Goal: Book appointment/travel/reservation

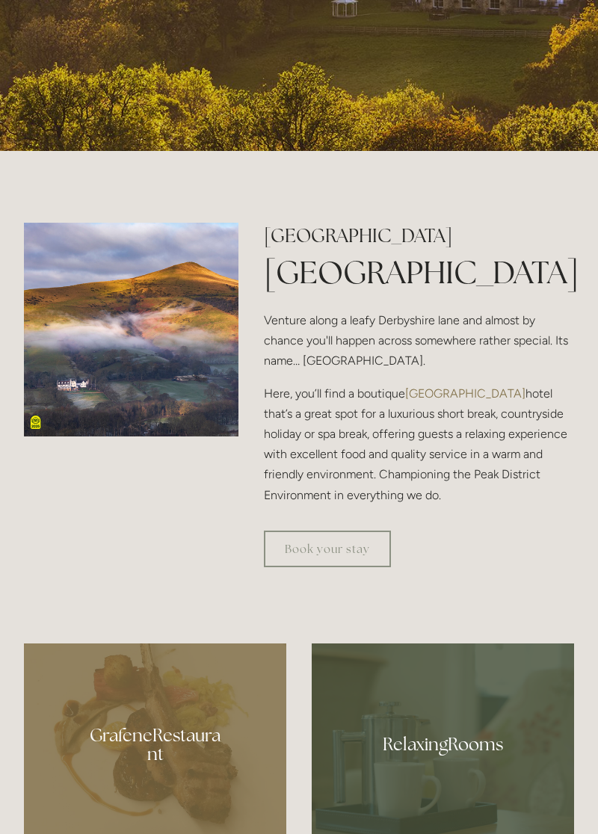
scroll to position [567, 0]
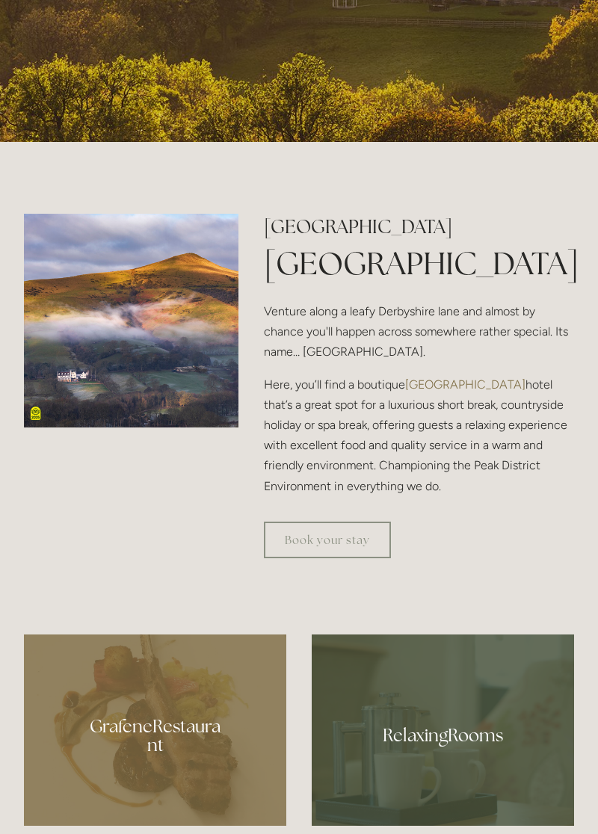
click at [161, 399] on img at bounding box center [131, 321] width 215 height 215
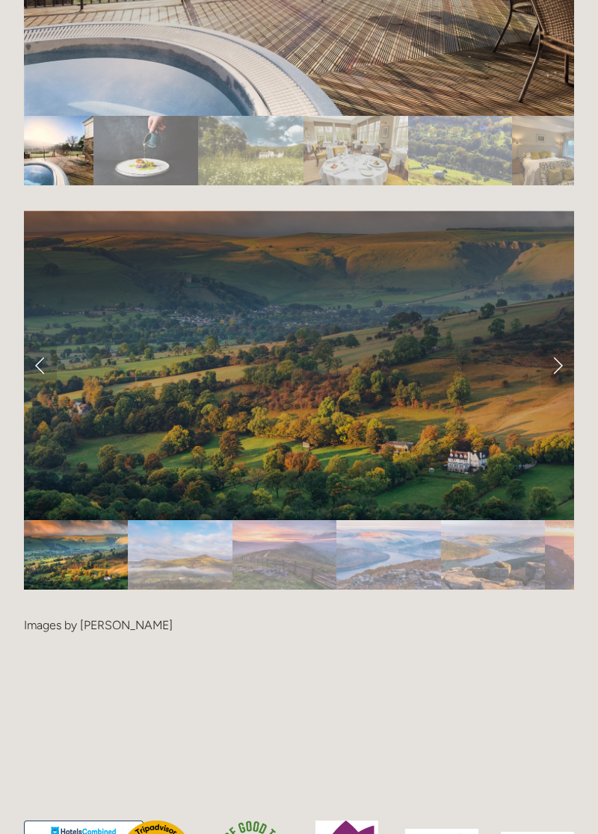
scroll to position [2953, 0]
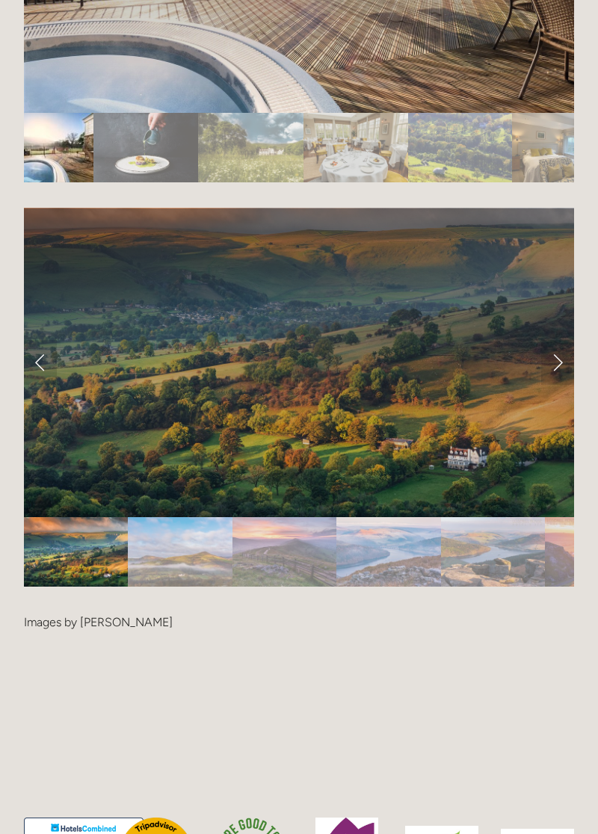
click at [539, 581] on div at bounding box center [299, 581] width 550 height 0
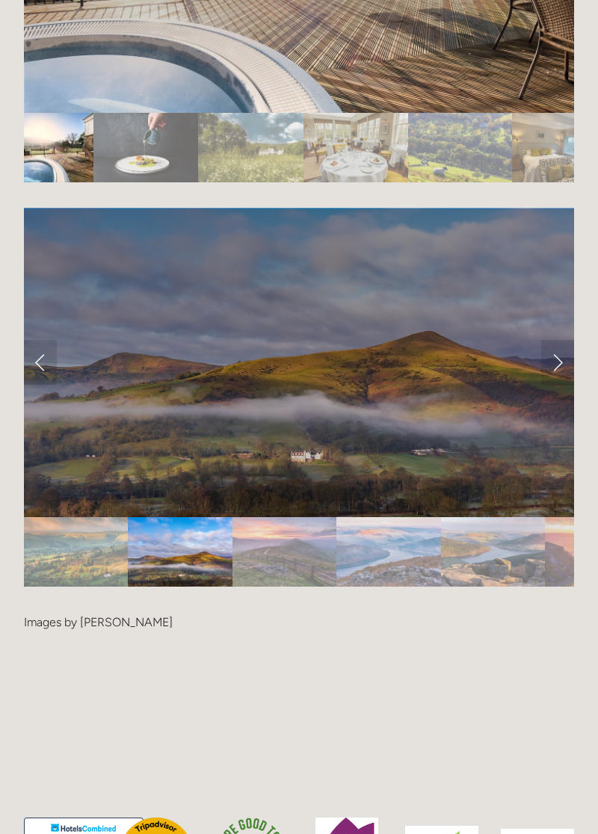
click at [544, 385] on link "Next Slide" at bounding box center [557, 362] width 33 height 45
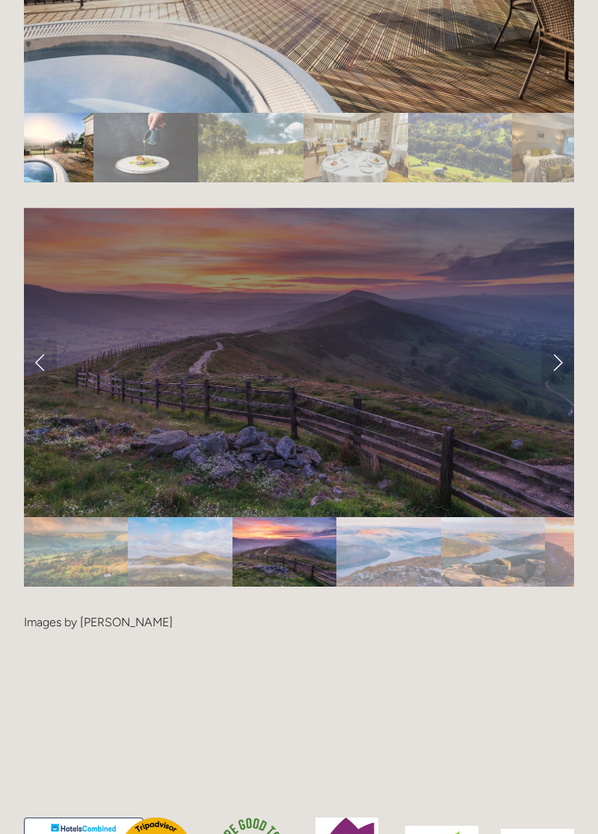
click at [545, 385] on link "Next Slide" at bounding box center [557, 362] width 33 height 45
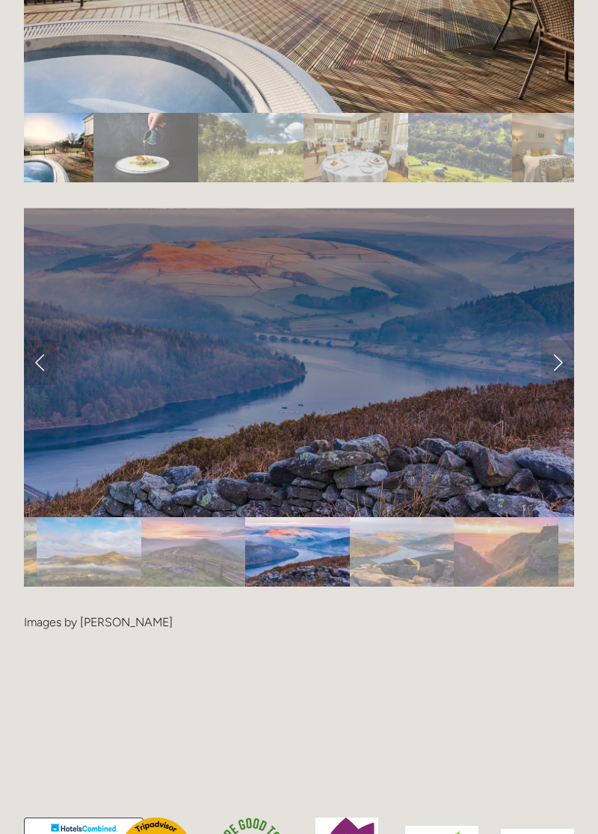
click at [549, 385] on link "Next Slide" at bounding box center [557, 362] width 33 height 45
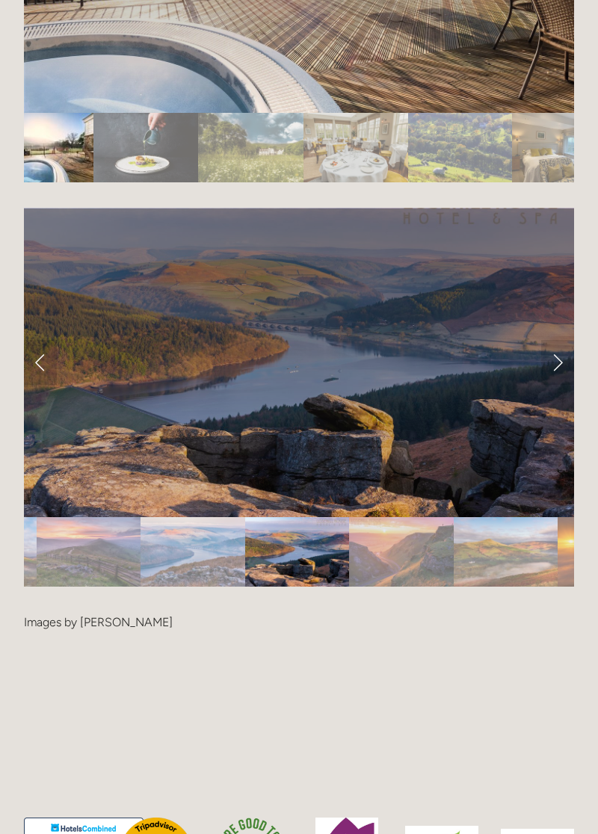
click at [542, 385] on link "Next Slide" at bounding box center [557, 362] width 33 height 45
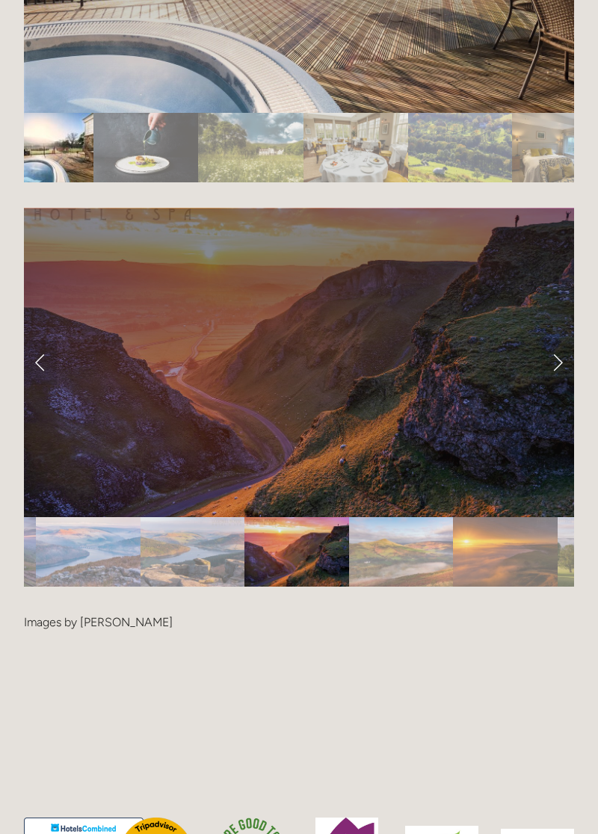
click at [539, 581] on div at bounding box center [299, 581] width 550 height 0
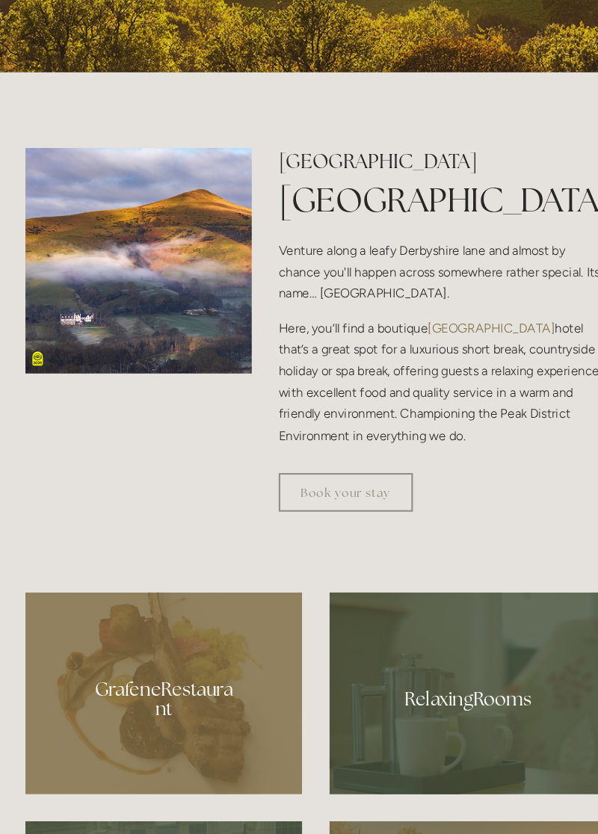
scroll to position [0, 0]
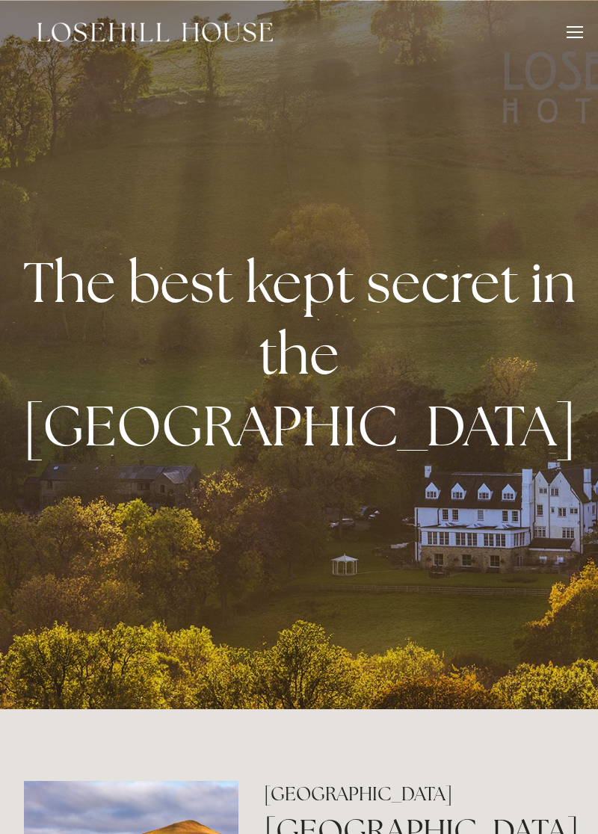
click at [567, 26] on div at bounding box center [575, 26] width 16 height 1
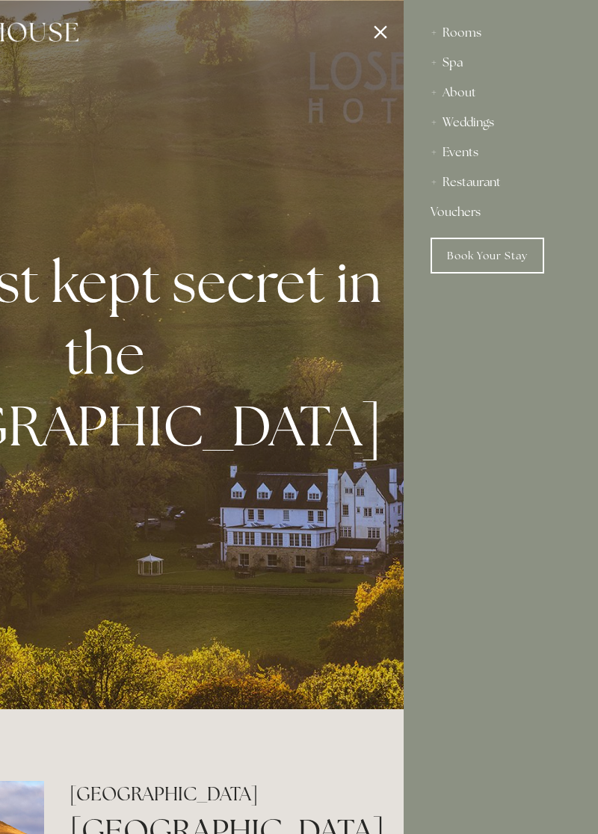
click at [510, 253] on link "Book Your Stay" at bounding box center [488, 256] width 114 height 36
